Goal: Task Accomplishment & Management: Manage account settings

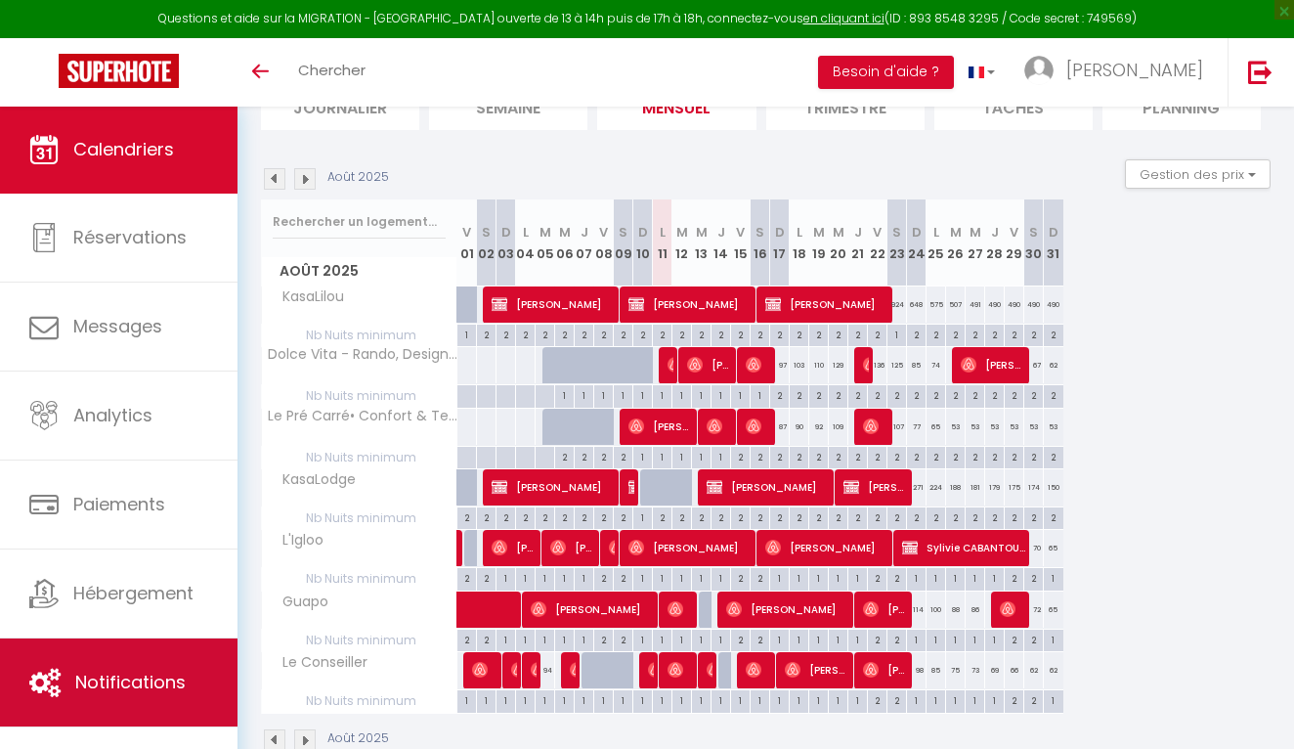
click at [117, 646] on link "Notifications" at bounding box center [118, 682] width 237 height 88
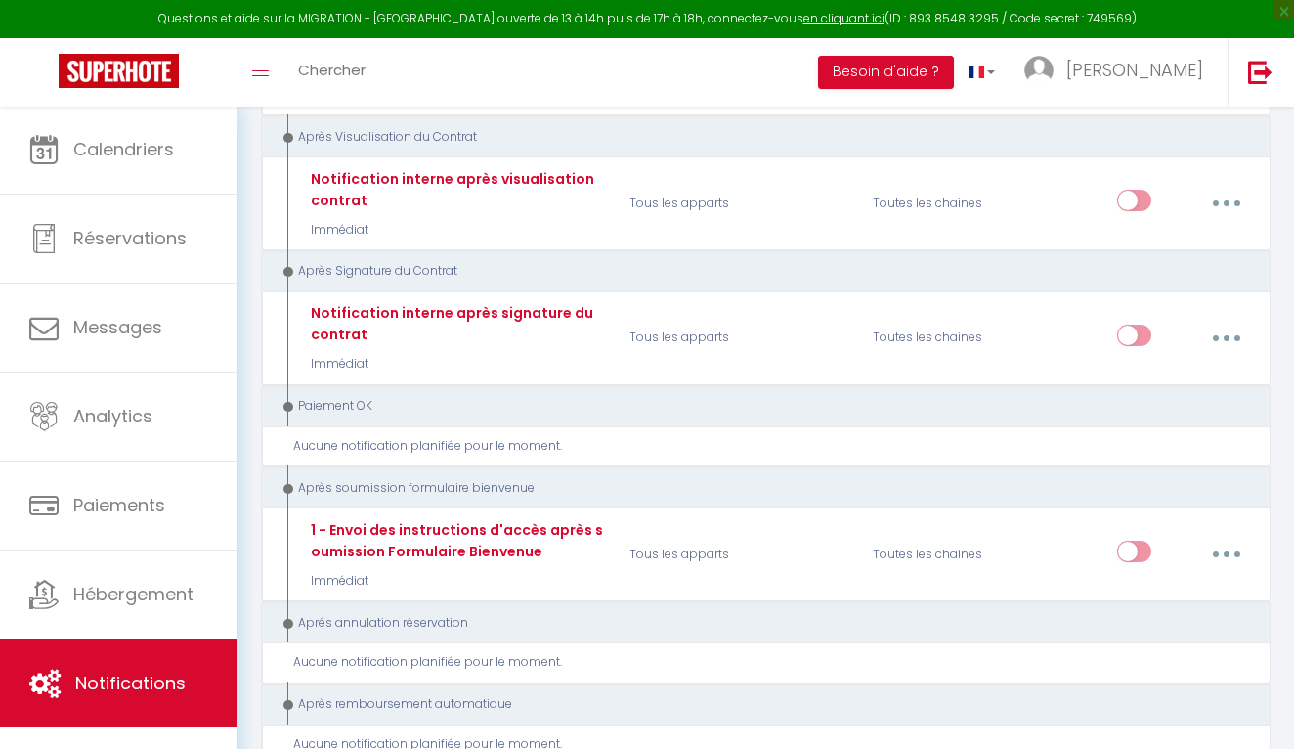
scroll to position [2052, 0]
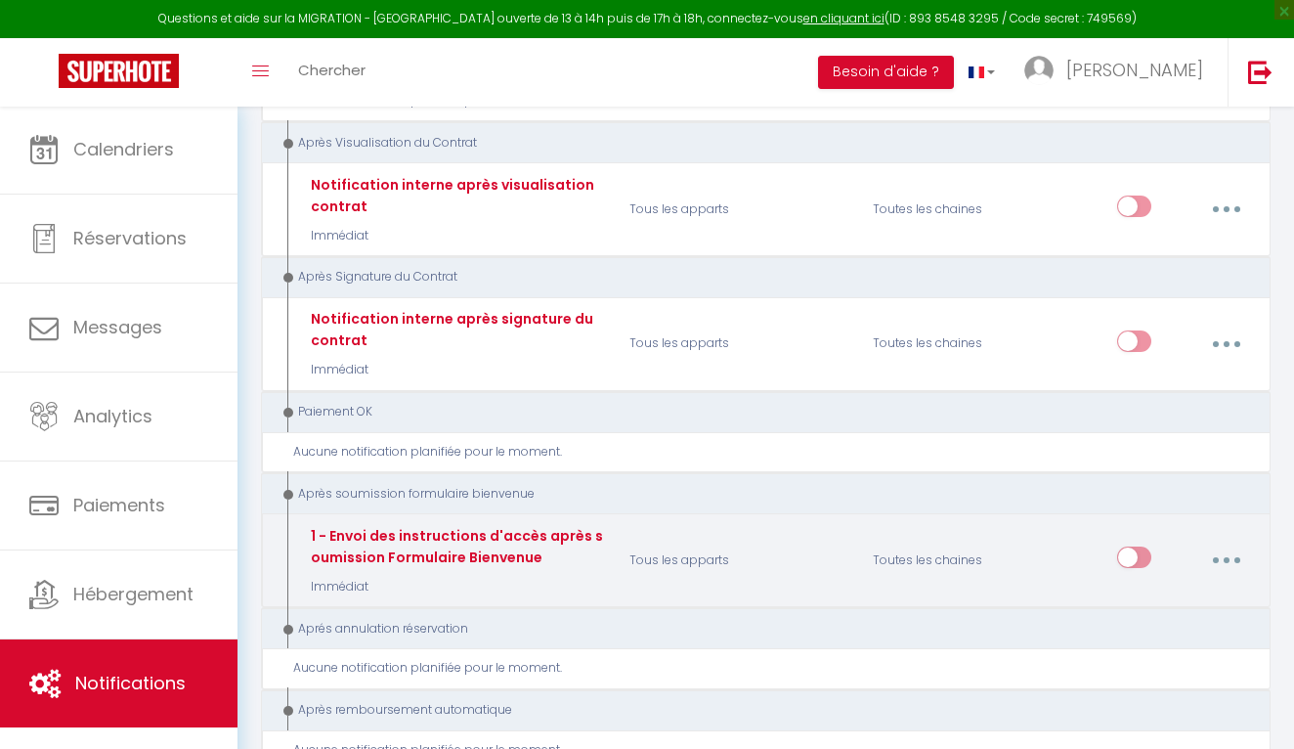
click at [1241, 541] on button "button" at bounding box center [1226, 559] width 52 height 37
click at [1151, 591] on link "Editer" at bounding box center [1173, 607] width 145 height 33
type input "1 - Envoi des instructions d'accès après soumission Formulaire Bienvenue"
select select "17"
select select "Immédiat"
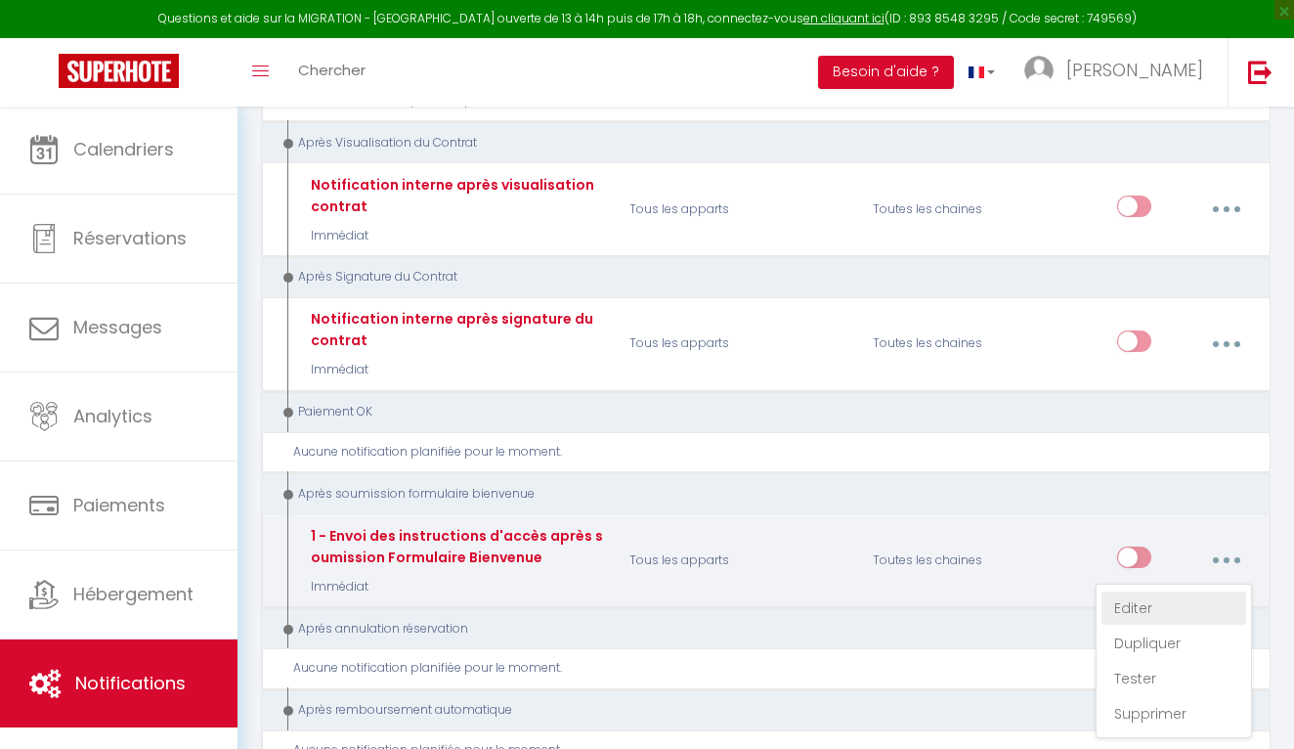
select select "if_booking_is_paid"
checkbox input "true"
checkbox input "false"
radio input "true"
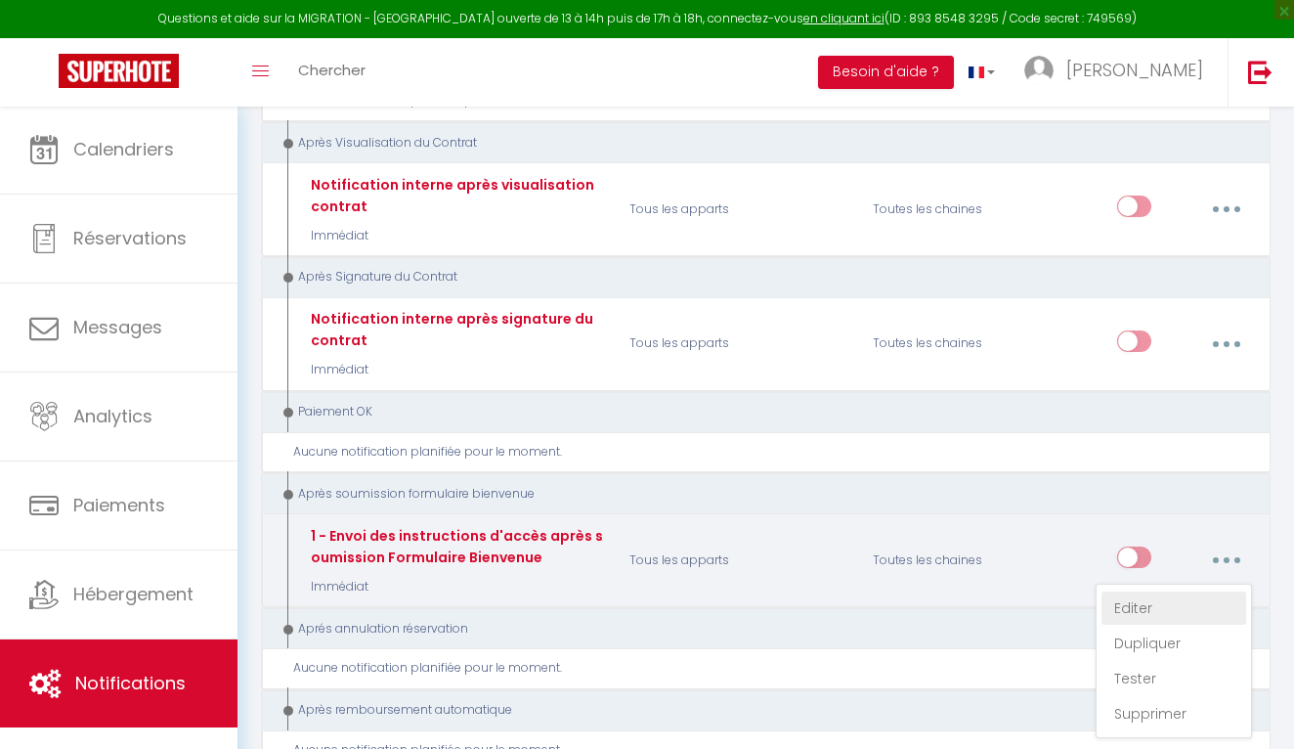
type input "Confirmation de votre réservation - [BOOKING:ID] - [GUEST:FIRST_NAME] [GUEST:LA…"
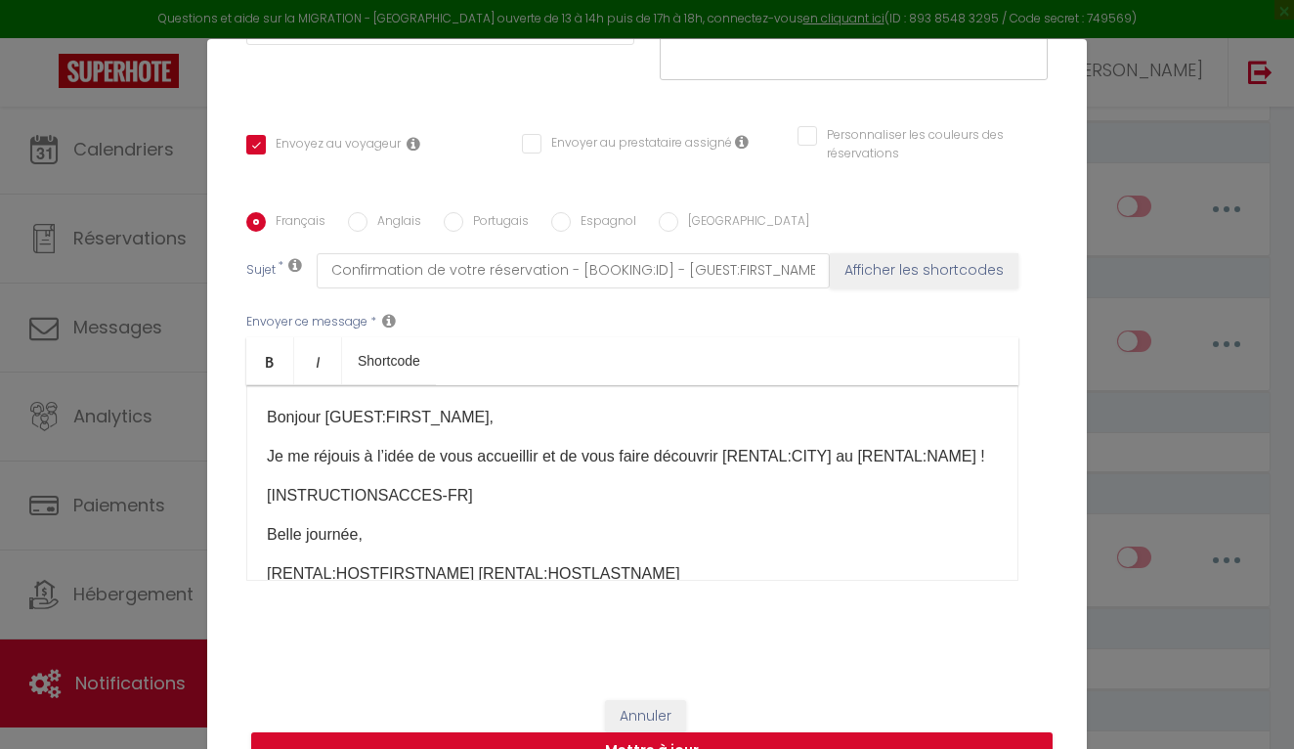
scroll to position [0, 0]
drag, startPoint x: 263, startPoint y: 410, endPoint x: 616, endPoint y: 614, distance: 407.7
click at [619, 614] on div "Français Anglais Portugais Espagnol Italien Sujet * Confirmation de votre réser…" at bounding box center [646, 409] width 801 height 453
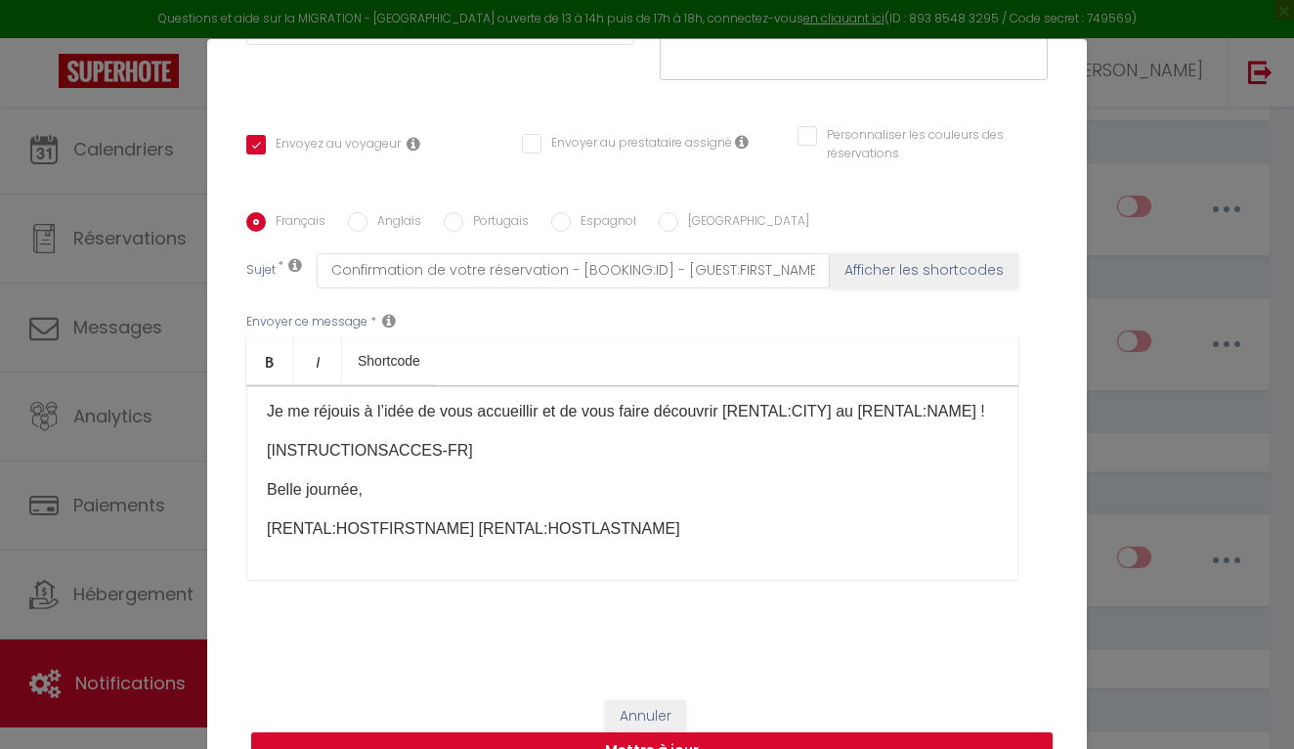
scroll to position [45, 0]
click at [662, 690] on div "Annuler Mettre à jour" at bounding box center [647, 734] width 880 height 108
click at [662, 705] on button "Annuler" at bounding box center [645, 716] width 81 height 33
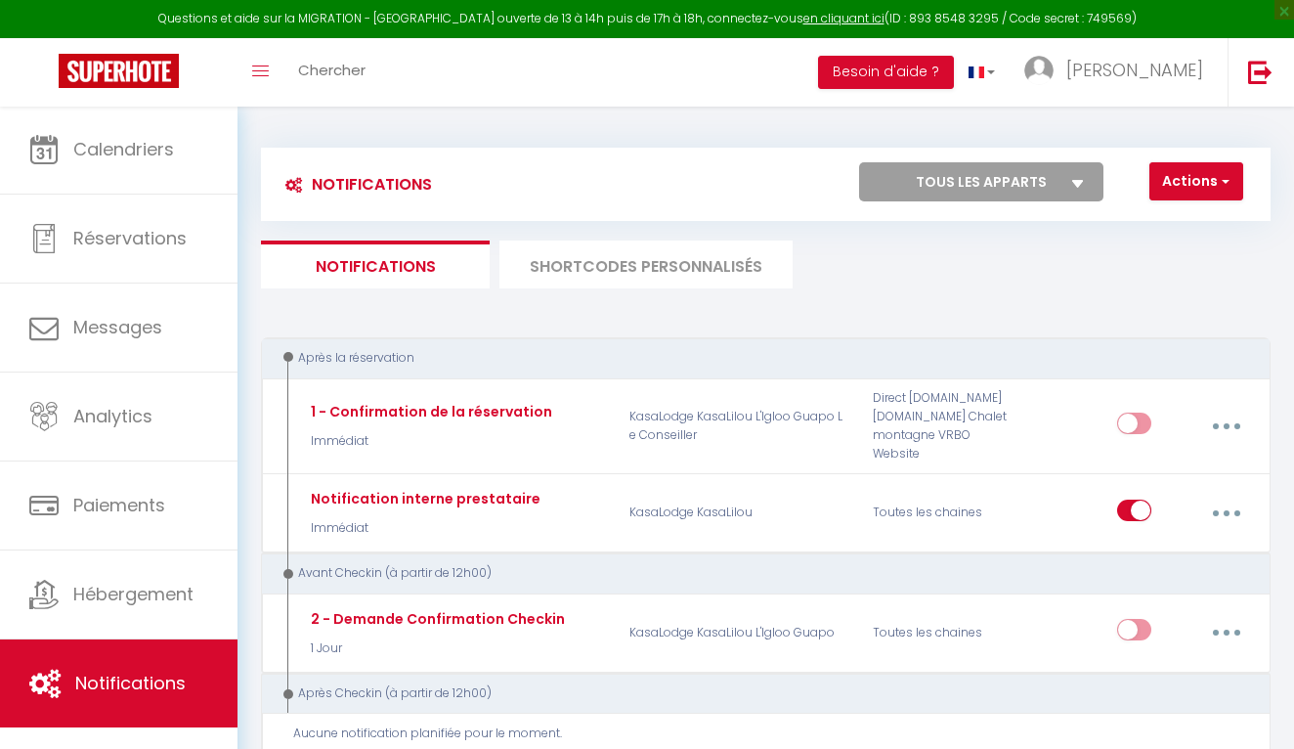
scroll to position [0, 0]
click at [672, 255] on li "SHORTCODES PERSONNALISÉS" at bounding box center [645, 264] width 293 height 48
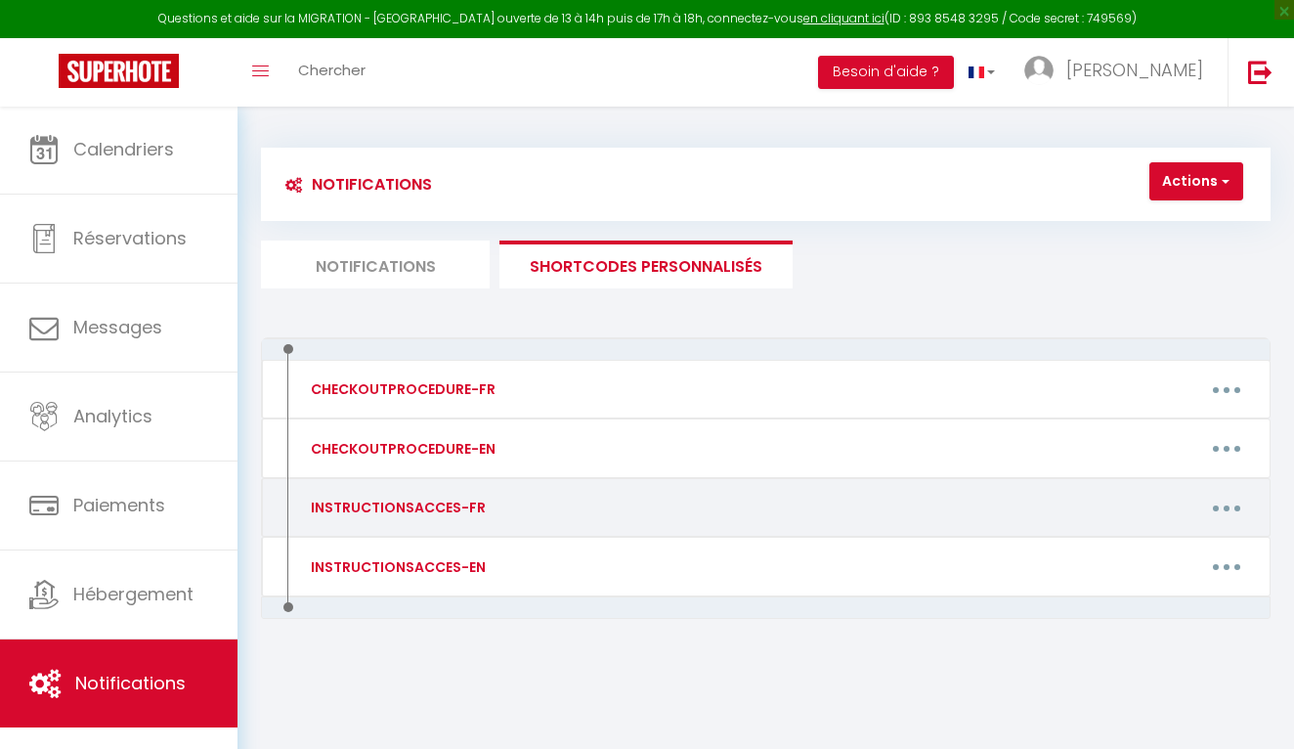
click at [395, 508] on div "INSTRUCTIONSACCES-FR" at bounding box center [396, 507] width 180 height 22
click at [1223, 503] on button "button" at bounding box center [1227, 507] width 52 height 37
click at [1152, 561] on link "Editer" at bounding box center [1174, 555] width 145 height 33
type input "INSTRUCTIONSACCES-FR"
type textarea "INSTRUCTIONSACCES-FR"
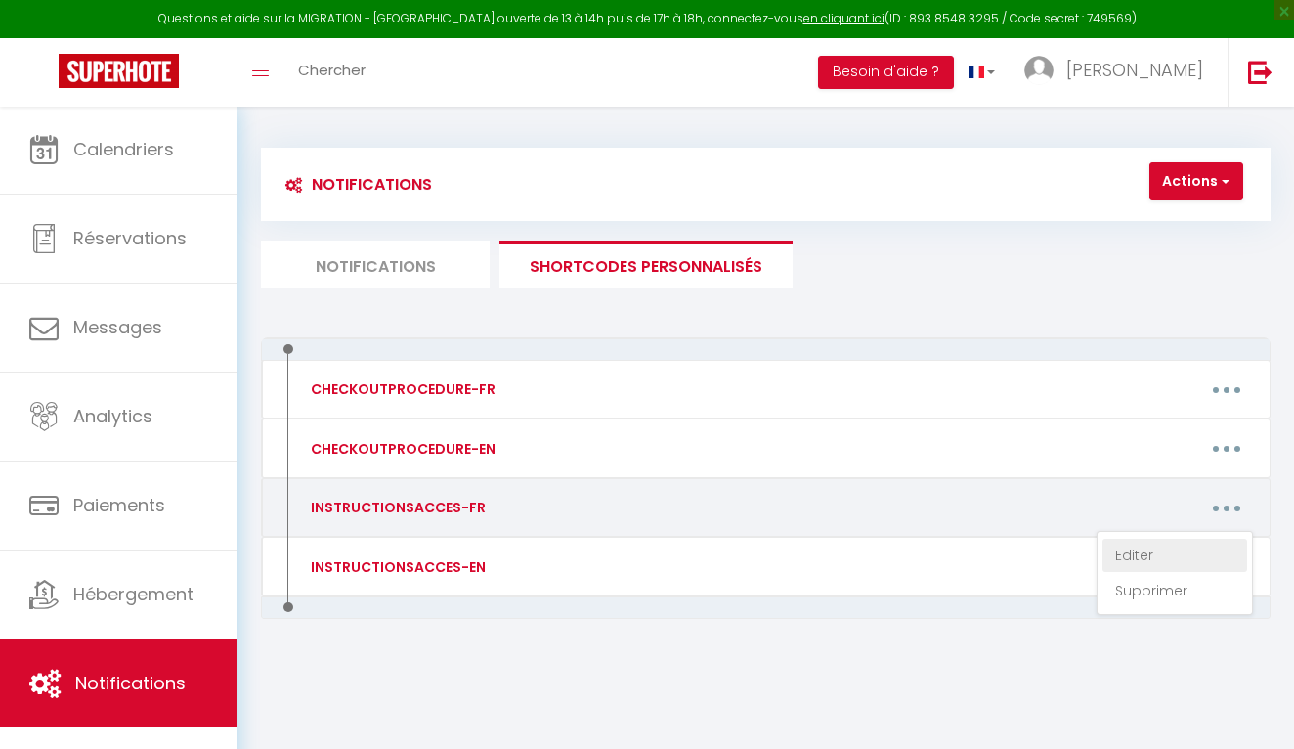
type textarea "procédure 2"
type textarea "👋 Bienvenue à [GEOGRAPHIC_DATA] ! Vous séjournerez à l’appartement Igloo, situé…"
type textarea "👋 Bienvenue à [GEOGRAPHIC_DATA] Soulan ! Vous séjournerez à l’appartement [GEOG…"
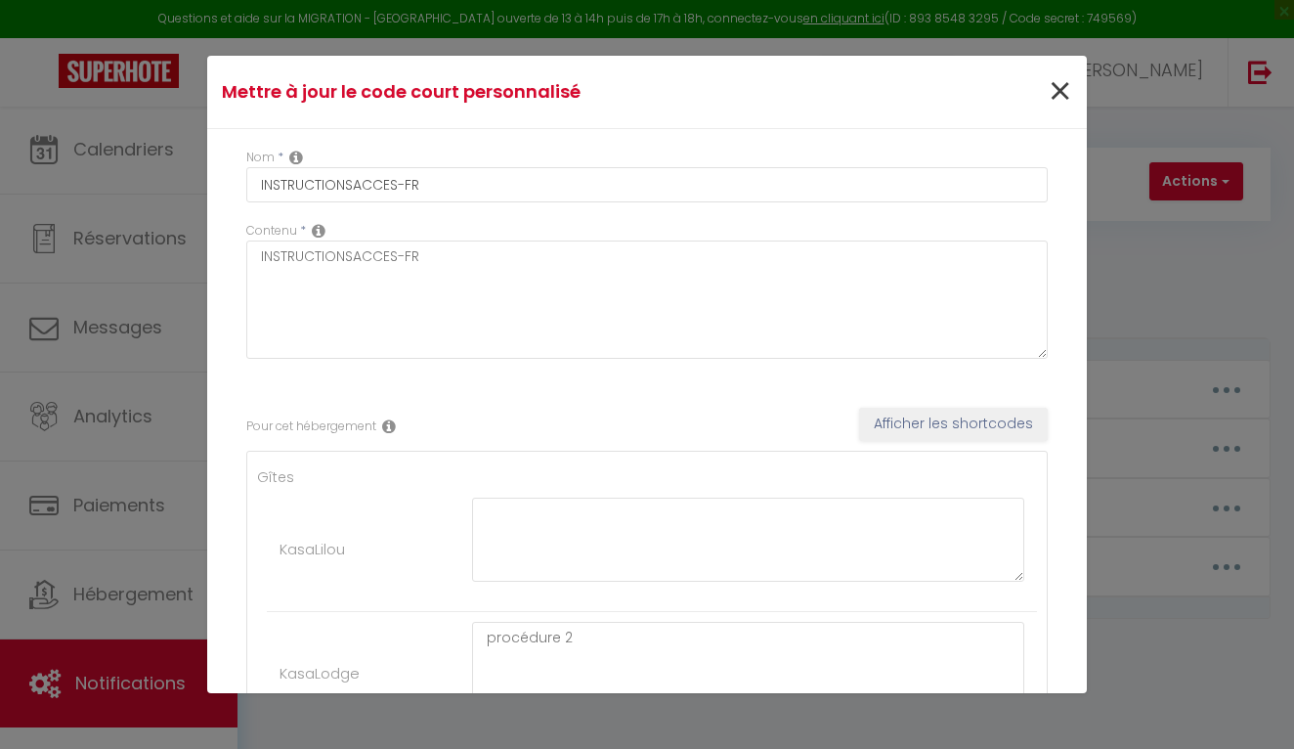
click at [1057, 92] on span "×" at bounding box center [1060, 92] width 24 height 59
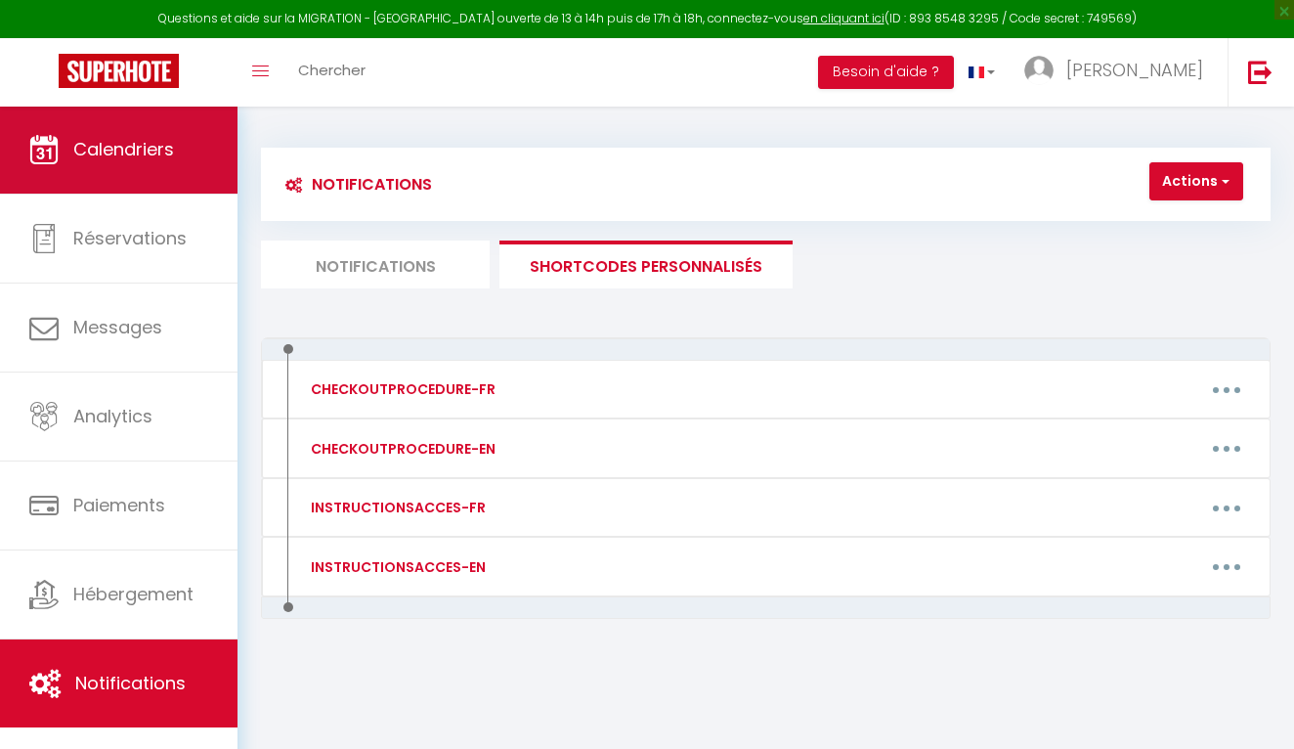
click at [125, 185] on link "Calendriers" at bounding box center [118, 150] width 237 height 88
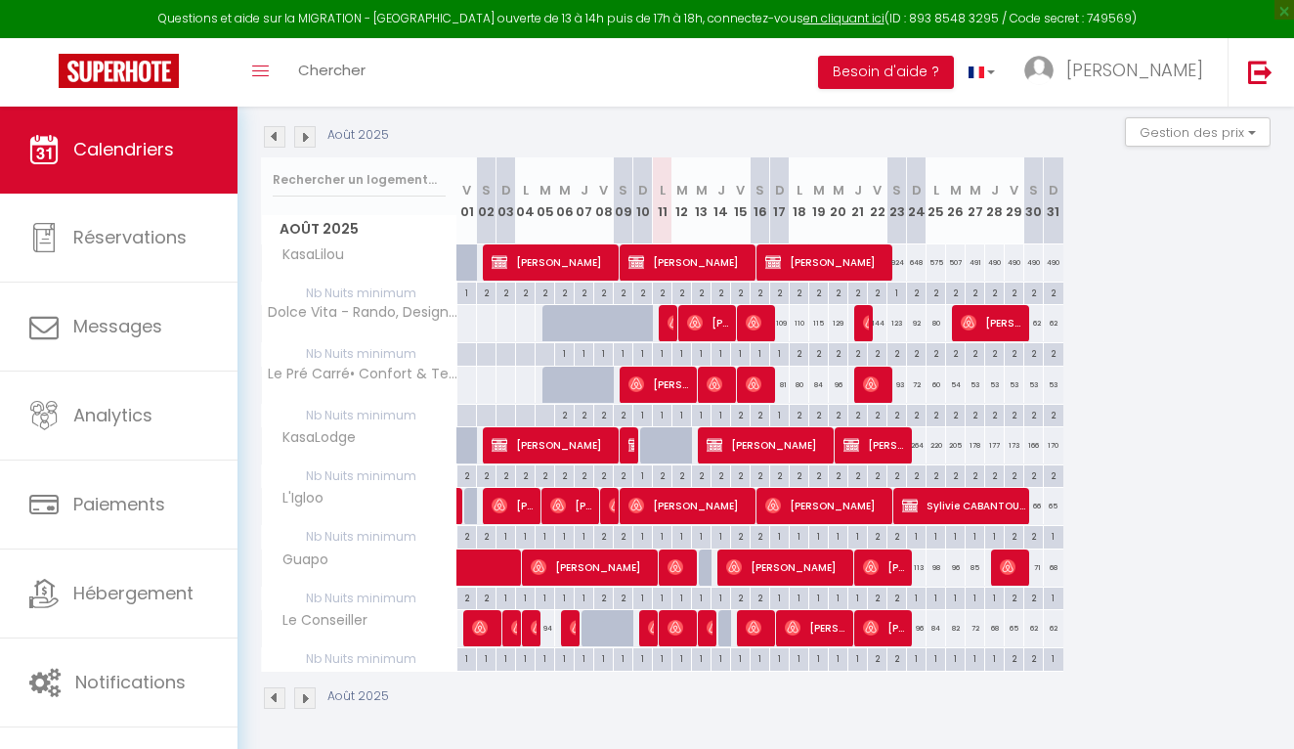
scroll to position [199, 0]
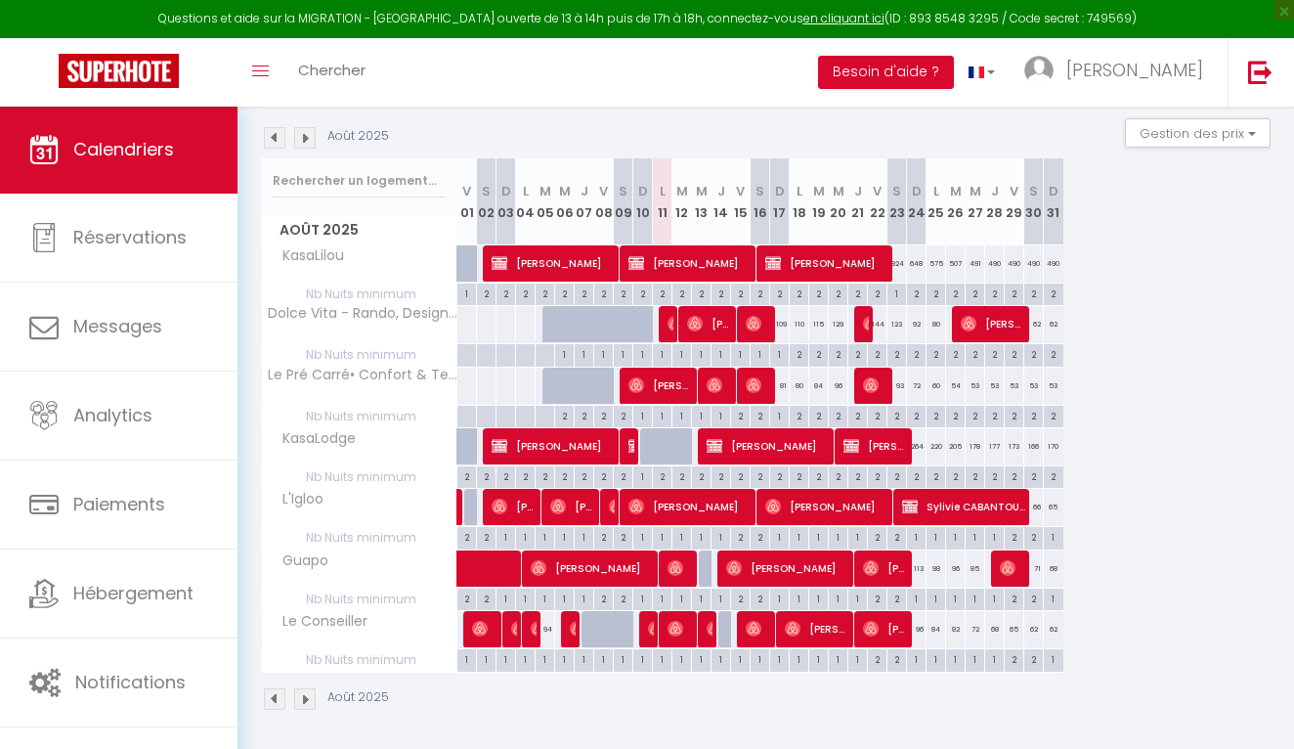
click at [675, 634] on span "[PERSON_NAME]" at bounding box center [681, 628] width 26 height 37
select select "OK"
select select "0"
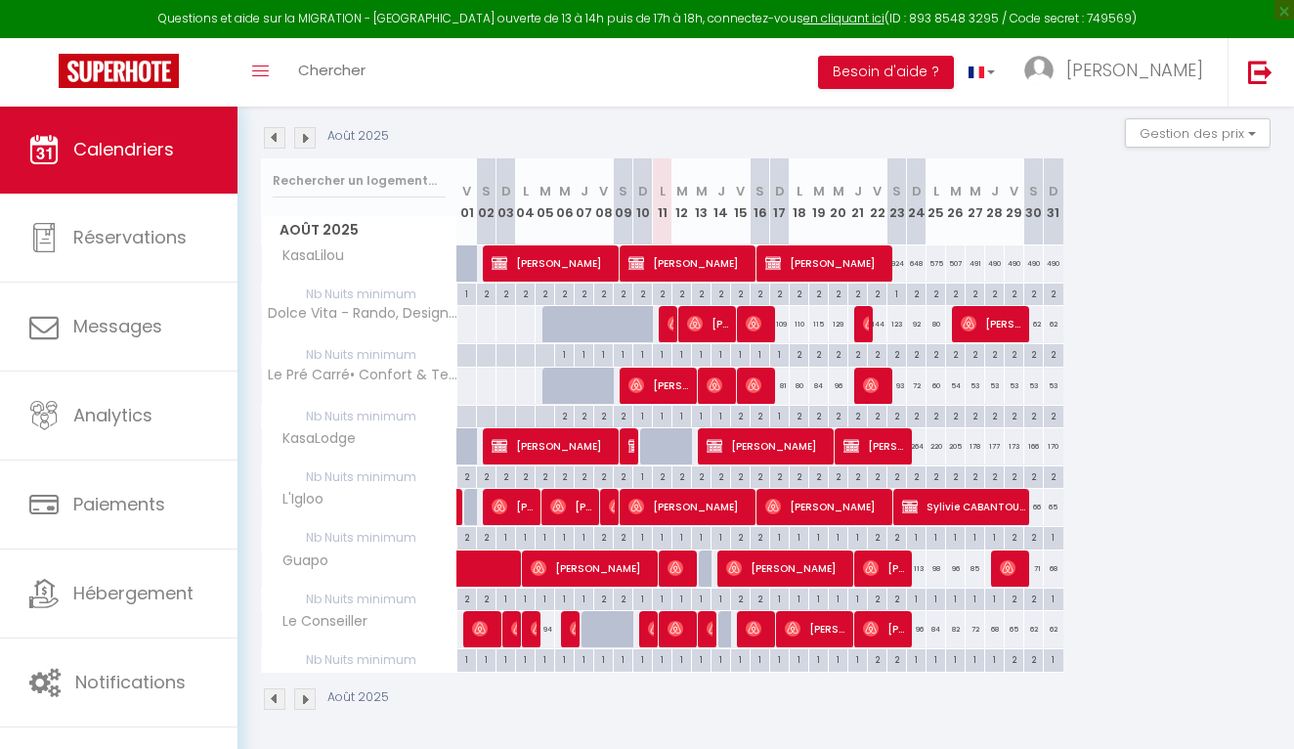
select select "1"
select select
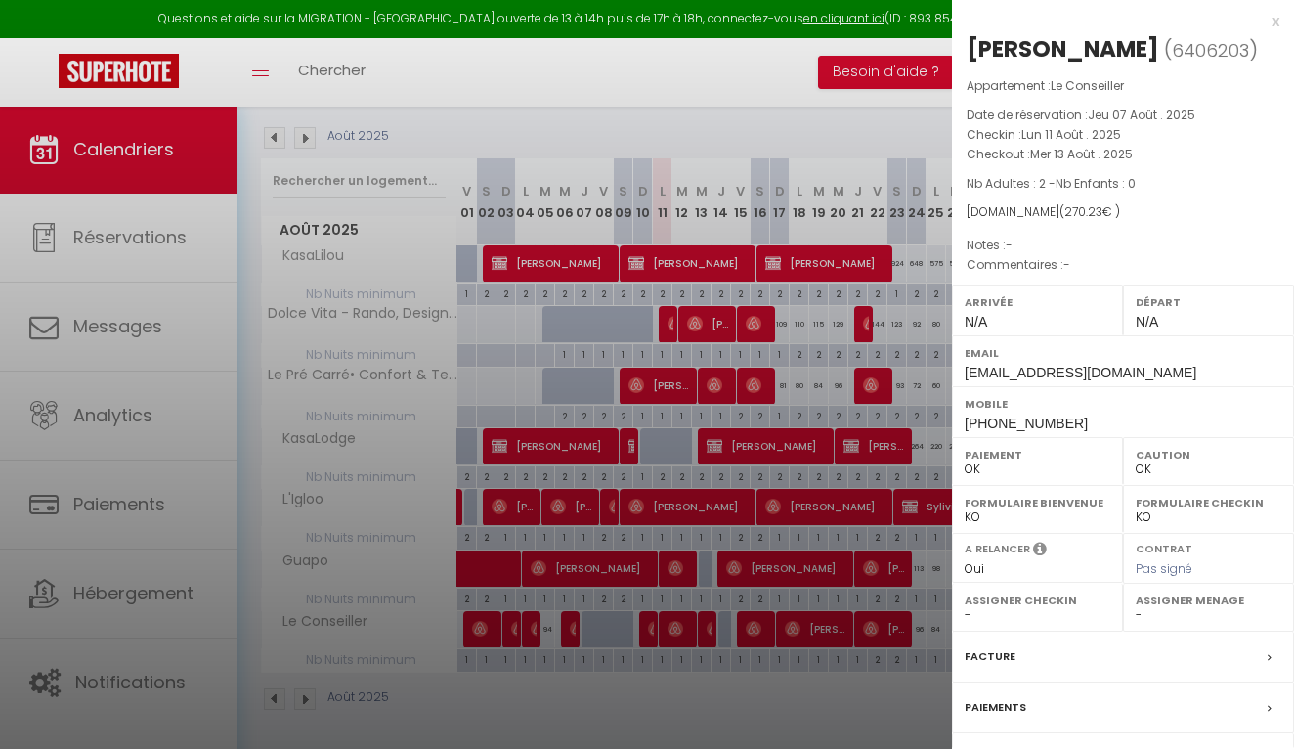
click at [664, 694] on div at bounding box center [647, 374] width 1294 height 749
